Goal: Task Accomplishment & Management: Complete application form

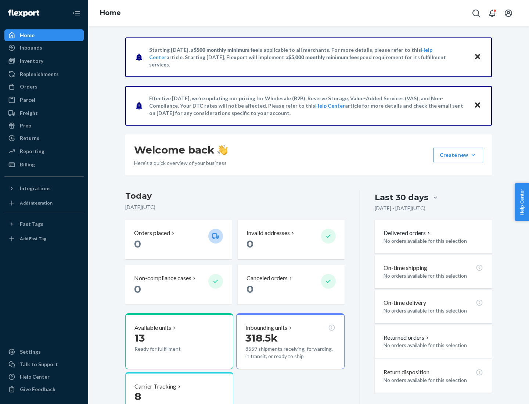
click at [473, 155] on button "Create new Create new inbound Create new order Create new product" at bounding box center [458, 155] width 50 height 15
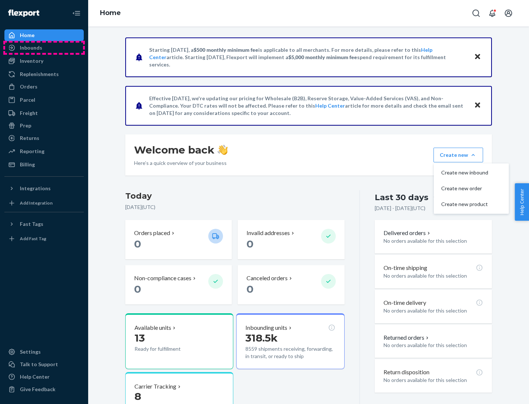
click at [44, 48] on div "Inbounds" at bounding box center [44, 48] width 78 height 10
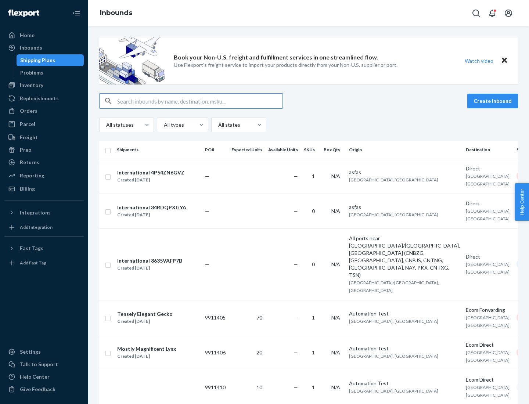
click at [494, 101] on button "Create inbound" at bounding box center [492, 101] width 51 height 15
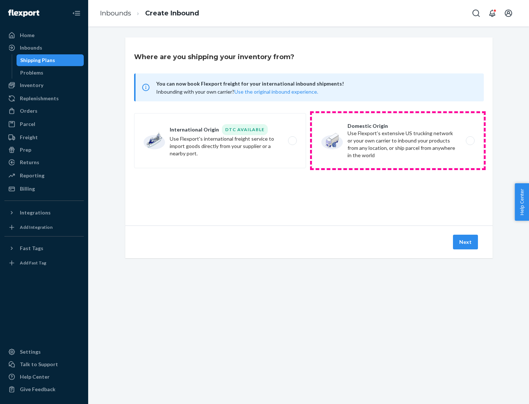
click at [398, 141] on label "Domestic Origin Use Flexport’s extensive US trucking network or your own carrie…" at bounding box center [398, 140] width 172 height 55
click at [470, 141] on input "Domestic Origin Use Flexport’s extensive US trucking network or your own carrie…" at bounding box center [472, 140] width 5 height 5
radio input "true"
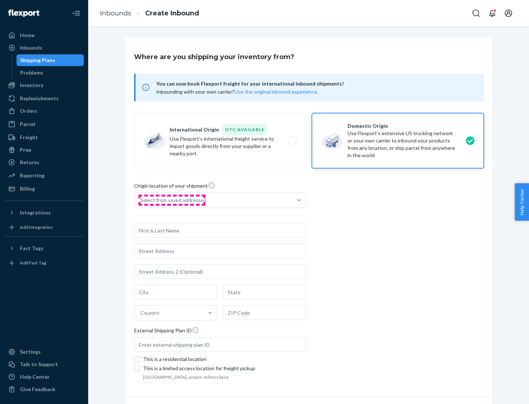
click at [171, 200] on div "Select from saved addresses" at bounding box center [173, 199] width 66 height 7
click at [141, 200] on input "Select from saved addresses" at bounding box center [140, 199] width 1 height 7
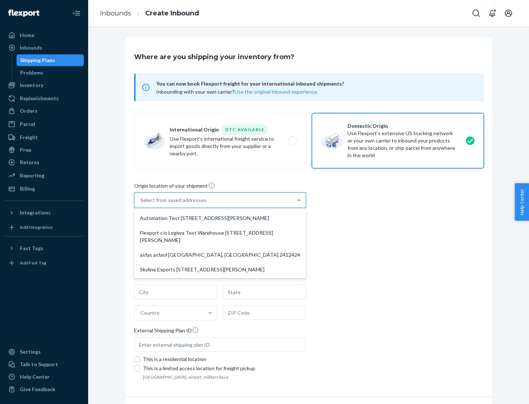
scroll to position [3, 0]
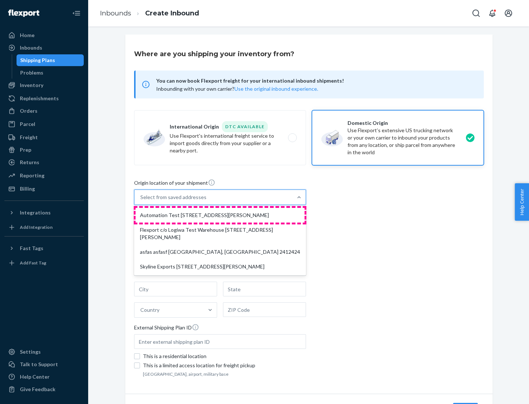
click at [220, 215] on div "Automation Test [STREET_ADDRESS][PERSON_NAME]" at bounding box center [220, 215] width 169 height 15
click at [141, 201] on input "option Automation Test [STREET_ADDRESS][PERSON_NAME] focused, 1 of 4. 4 results…" at bounding box center [140, 197] width 1 height 7
type input "Automation Test"
type input "9th Floor"
type input "[GEOGRAPHIC_DATA]"
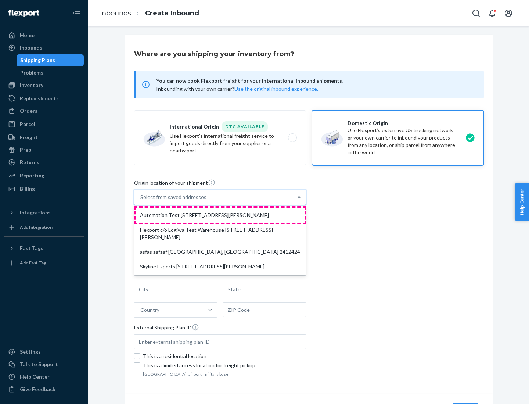
type input "CA"
type input "94104"
type input "[STREET_ADDRESS][PERSON_NAME]"
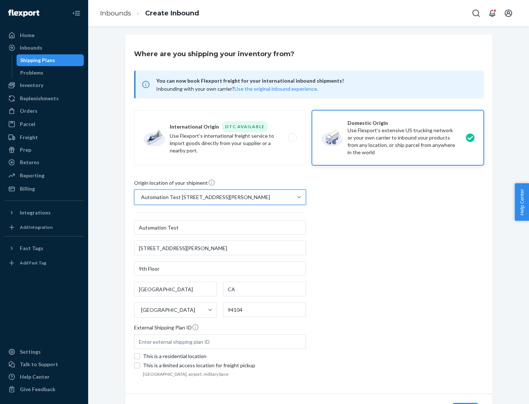
scroll to position [43, 0]
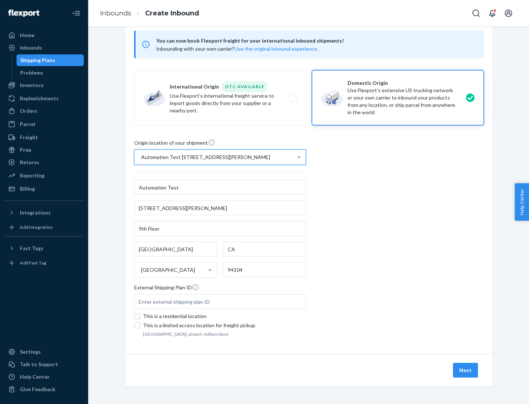
click at [466, 370] on button "Next" at bounding box center [465, 370] width 25 height 15
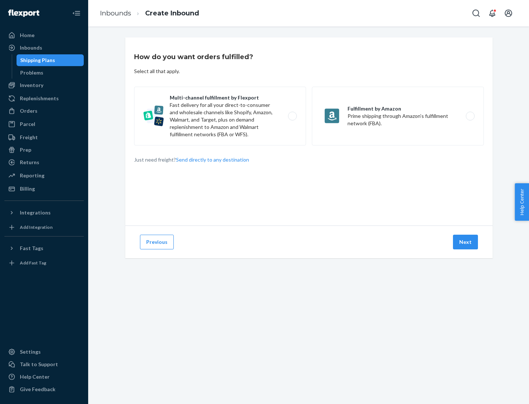
click at [220, 116] on label "Multi-channel fulfillment by Flexport Fast delivery for all your direct-to-cons…" at bounding box center [220, 116] width 172 height 59
click at [292, 116] on input "Multi-channel fulfillment by Flexport Fast delivery for all your direct-to-cons…" at bounding box center [294, 116] width 5 height 5
radio input "true"
click at [466, 242] on button "Next" at bounding box center [465, 242] width 25 height 15
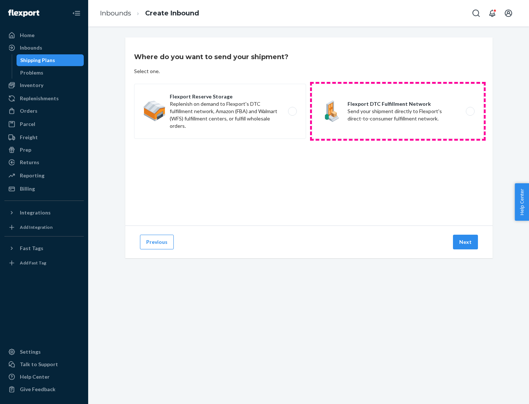
click at [398, 111] on label "Flexport DTC Fulfillment Network Send your shipment directly to Flexport's dire…" at bounding box center [398, 111] width 172 height 55
click at [470, 111] on input "Flexport DTC Fulfillment Network Send your shipment directly to Flexport's dire…" at bounding box center [472, 111] width 5 height 5
radio input "true"
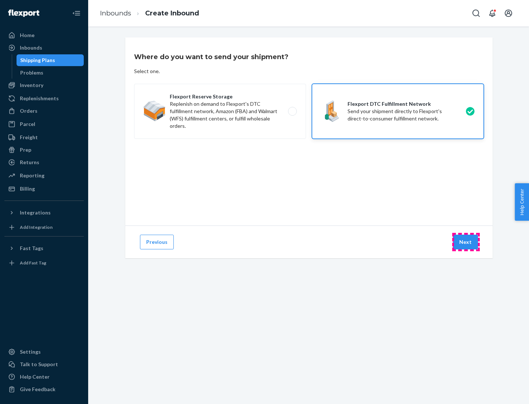
click at [466, 242] on button "Next" at bounding box center [465, 242] width 25 height 15
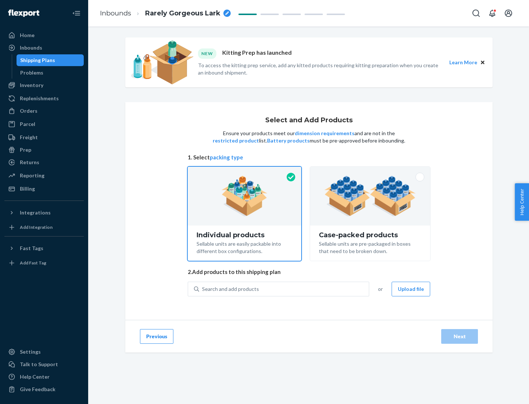
click at [370, 196] on img at bounding box center [369, 196] width 91 height 40
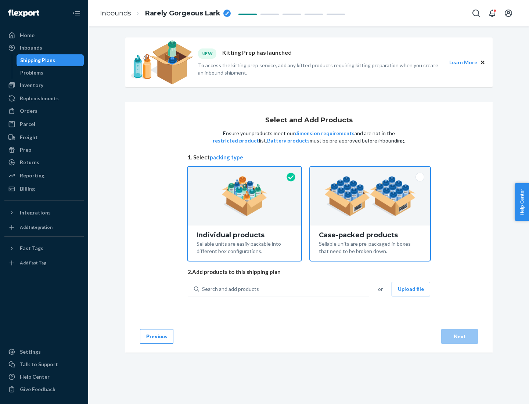
click at [370, 171] on input "Case-packed products Sellable units are pre-packaged in boxes that need to be b…" at bounding box center [370, 169] width 5 height 5
radio input "true"
radio input "false"
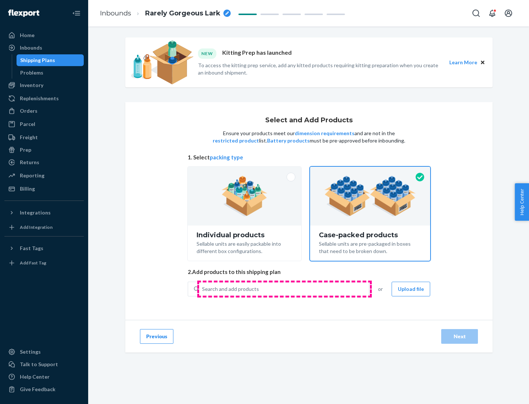
click at [284, 289] on div "Search and add products" at bounding box center [284, 288] width 170 height 13
click at [203, 289] on input "Search and add products" at bounding box center [202, 288] width 1 height 7
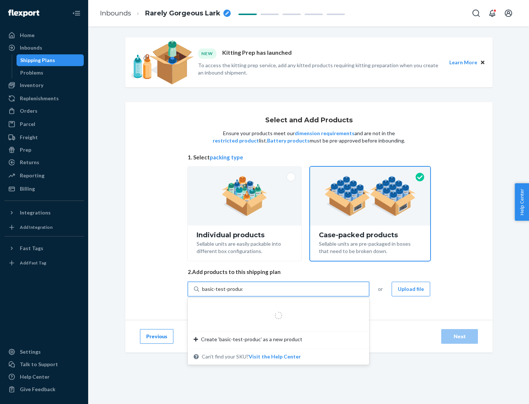
type input "basic-test-product-1"
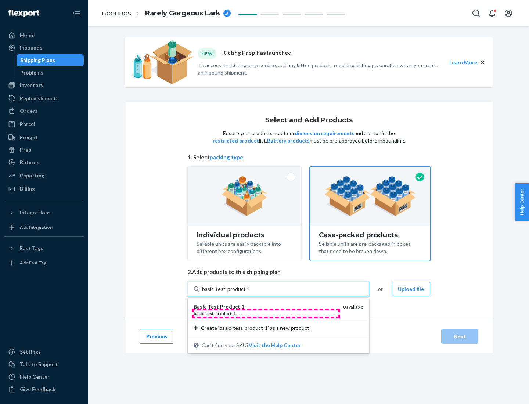
click at [266, 313] on div "basic - test - product - 1" at bounding box center [266, 313] width 144 height 6
click at [249, 293] on input "basic-test-product-1" at bounding box center [225, 288] width 47 height 7
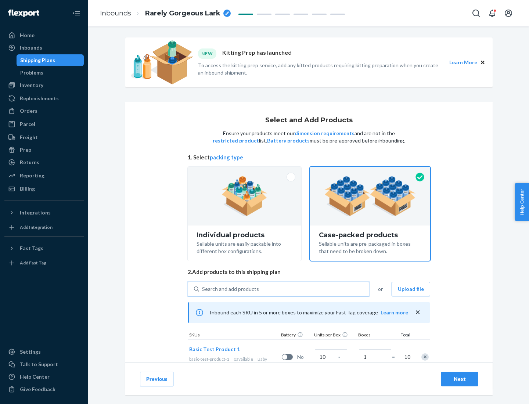
scroll to position [26, 0]
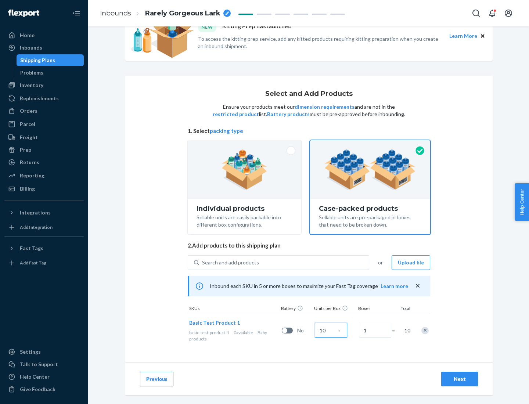
type input "10"
type input "7"
click at [459, 379] on div "Next" at bounding box center [459, 378] width 24 height 7
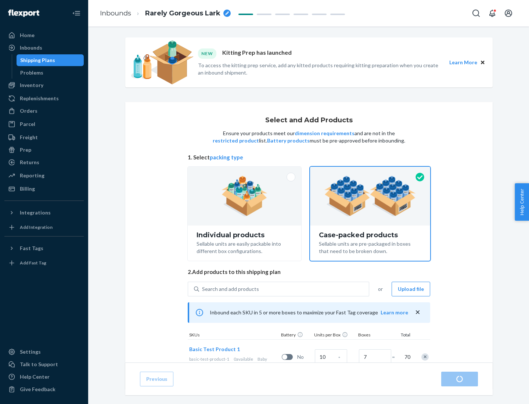
radio input "true"
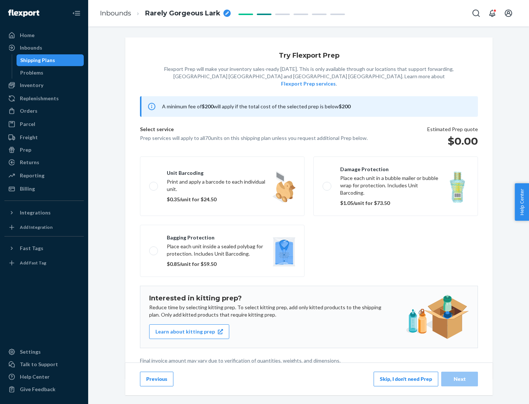
scroll to position [2, 0]
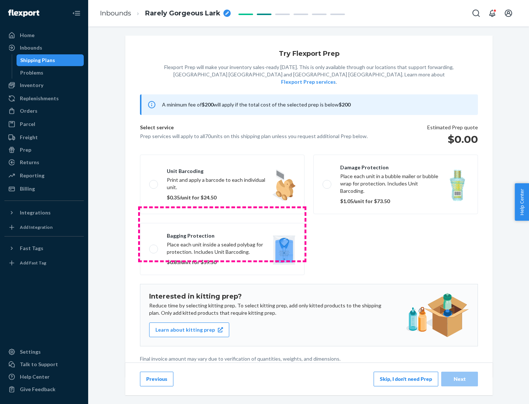
click at [222, 234] on label "Bagging protection Place each unit inside a sealed polybag for protection. Incl…" at bounding box center [222, 249] width 165 height 52
click at [154, 246] on input "Bagging protection Place each unit inside a sealed polybag for protection. Incl…" at bounding box center [151, 248] width 5 height 5
checkbox input "true"
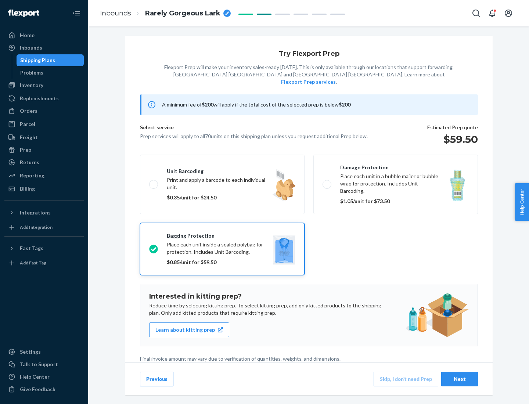
click at [459, 379] on div "Next" at bounding box center [459, 378] width 24 height 7
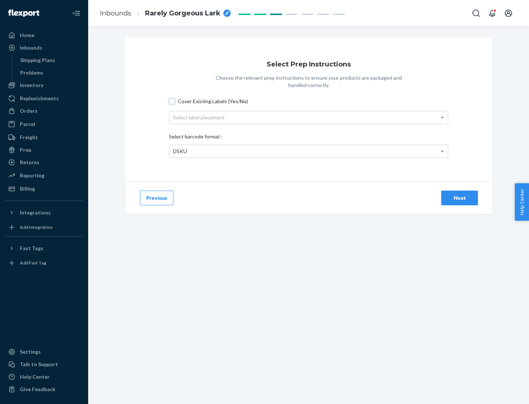
click at [172, 101] on input "Cover Existing Labels (Yes/No)" at bounding box center [172, 101] width 6 height 6
checkbox input "true"
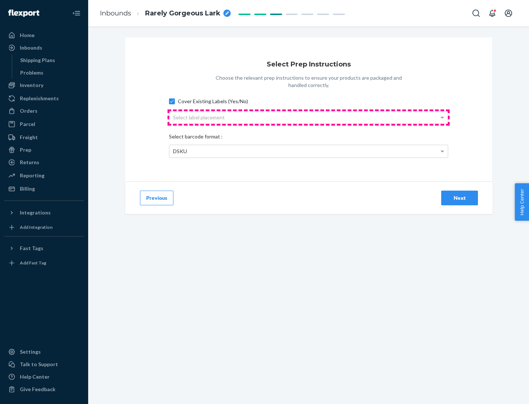
click at [308, 117] on div "Select label placement" at bounding box center [308, 117] width 278 height 12
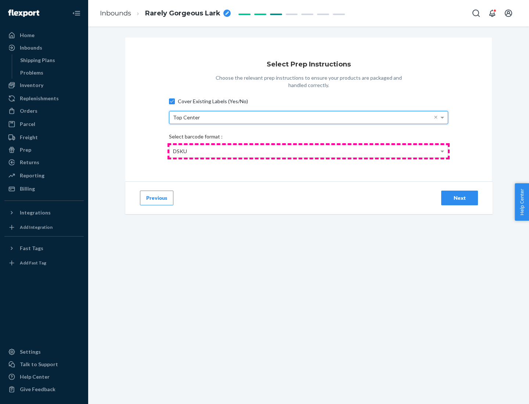
click at [308, 151] on div "DSKU" at bounding box center [308, 151] width 278 height 12
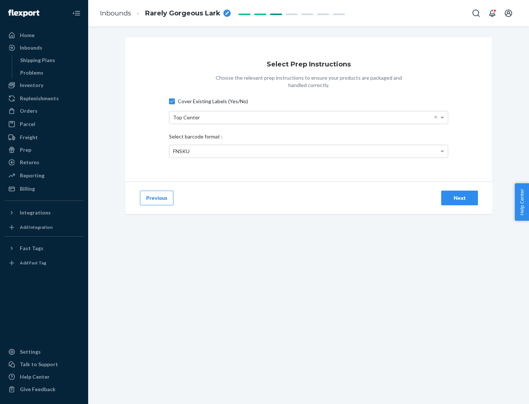
click at [459, 198] on div "Next" at bounding box center [459, 197] width 24 height 7
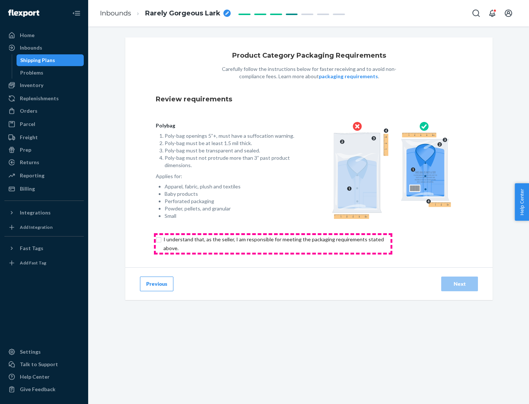
click at [273, 243] on input "checkbox" at bounding box center [278, 244] width 244 height 18
checkbox input "true"
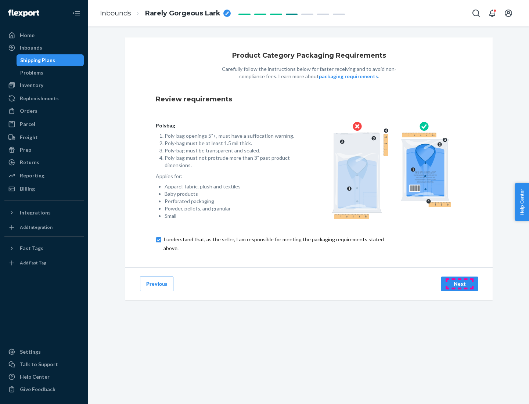
click at [459, 284] on div "Next" at bounding box center [459, 283] width 24 height 7
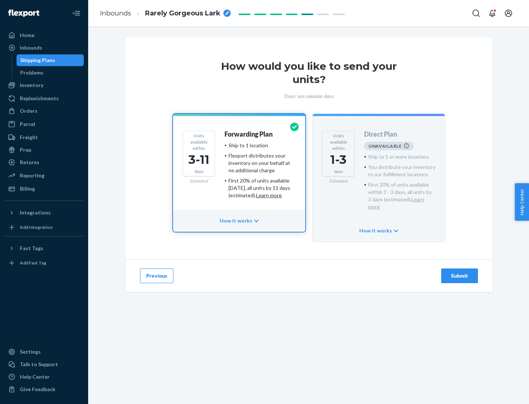
click at [249, 134] on h4 "Forwarding Plan" at bounding box center [248, 134] width 48 height 7
click at [459, 272] on div "Submit" at bounding box center [459, 275] width 24 height 7
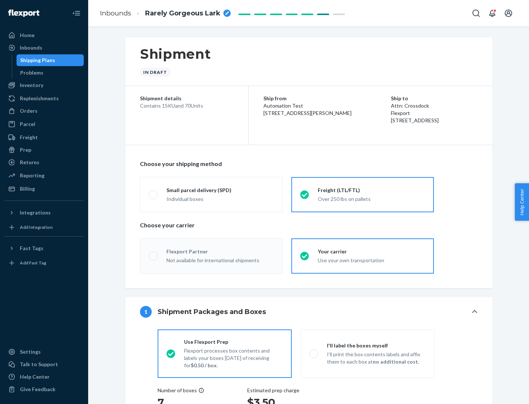
radio input "true"
radio input "false"
radio input "true"
radio input "false"
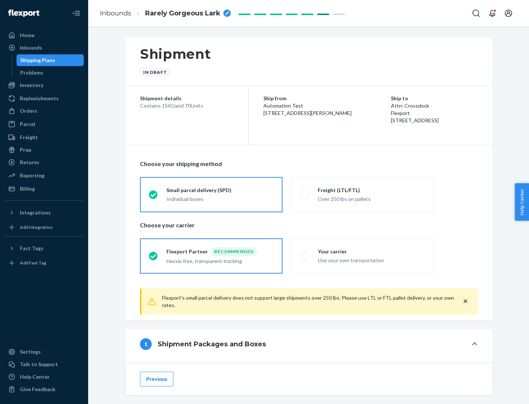
click at [362, 194] on div "Over 250 lbs on pallets" at bounding box center [371, 198] width 107 height 9
click at [305, 194] on input "Freight (LTL/FTL) Over 250 lbs on pallets" at bounding box center [302, 194] width 5 height 5
radio input "true"
radio input "false"
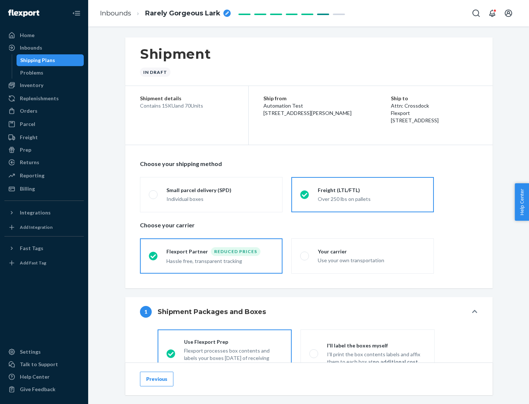
scroll to position [41, 0]
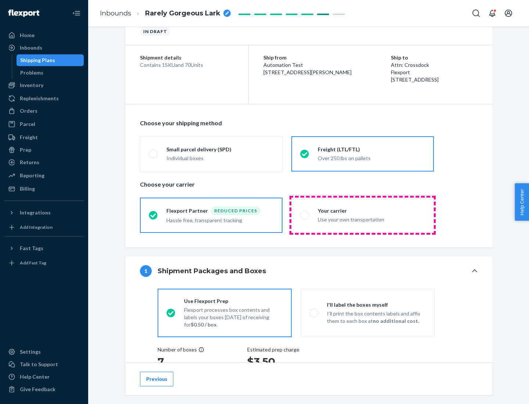
click at [362, 215] on div "Use your own transportation" at bounding box center [371, 218] width 107 height 9
click at [305, 215] on input "Your carrier Use your own transportation" at bounding box center [302, 215] width 5 height 5
radio input "true"
radio input "false"
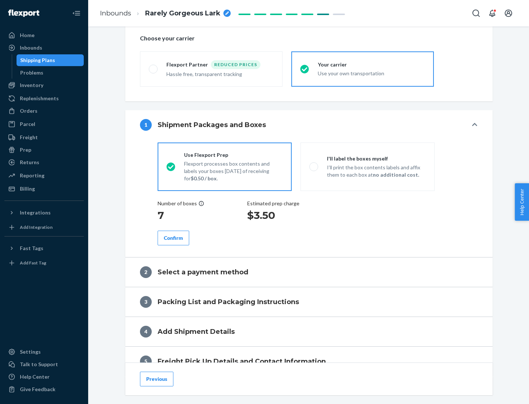
scroll to position [138, 0]
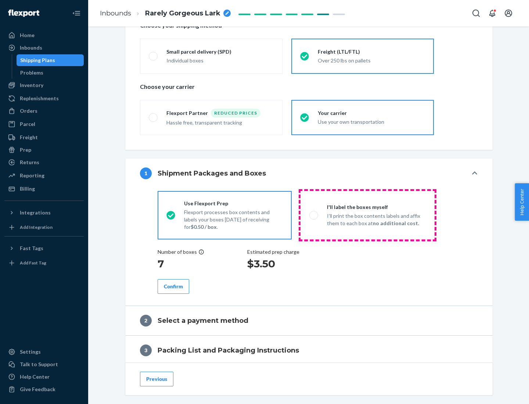
click at [367, 215] on p "I’ll print the box contents labels and affix them to each box at no additional …" at bounding box center [376, 219] width 99 height 15
click at [314, 215] on input "I'll label the boxes myself I’ll print the box contents labels and affix them t…" at bounding box center [311, 215] width 5 height 5
radio input "true"
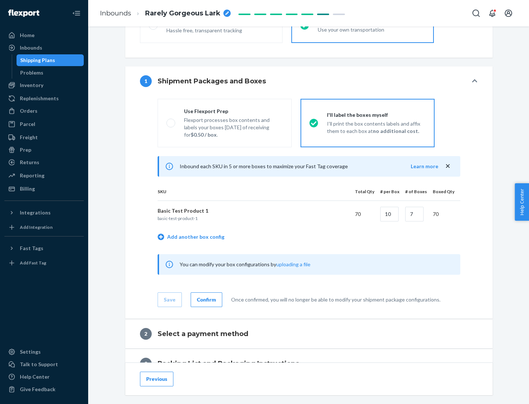
scroll to position [127, 0]
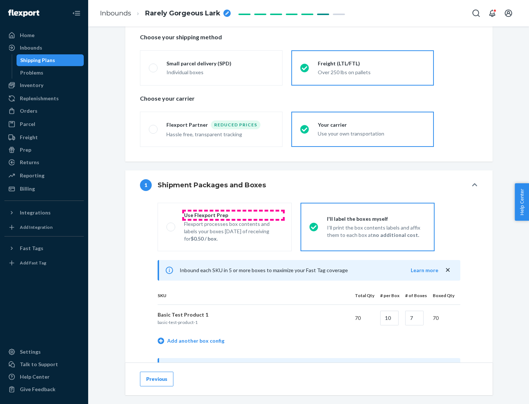
click at [233, 215] on div "Use Flexport Prep" at bounding box center [233, 215] width 99 height 7
click at [171, 224] on input "Use Flexport Prep Flexport processes box contents and labels your boxes [DATE] …" at bounding box center [168, 226] width 5 height 5
radio input "true"
radio input "false"
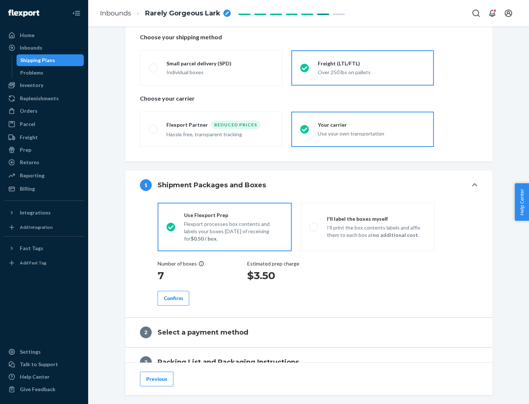
scroll to position [210, 0]
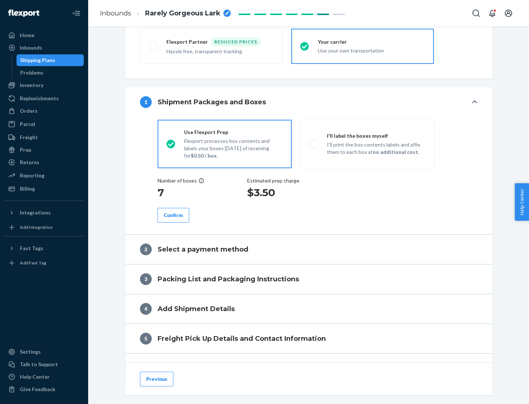
click at [173, 215] on div "Confirm" at bounding box center [173, 215] width 19 height 7
radio input "false"
